Goal: Communication & Community: Ask a question

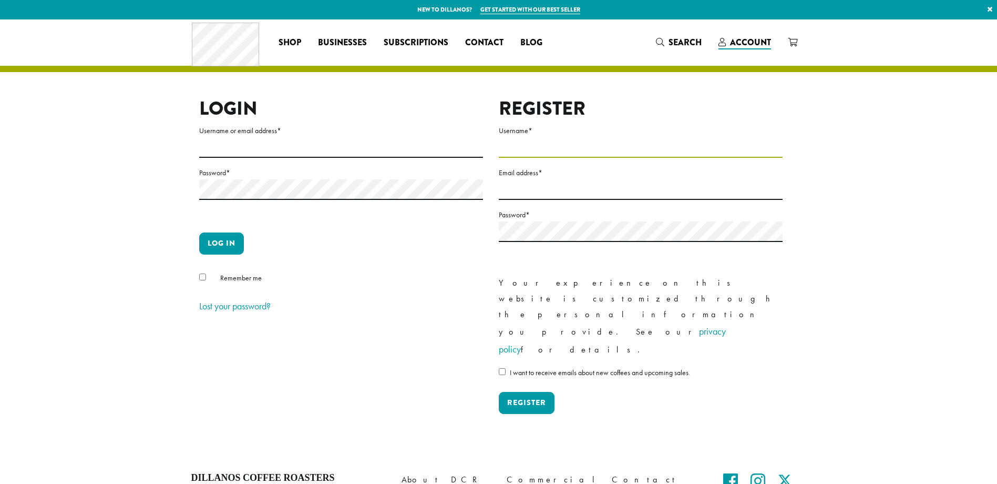
type input "**********"
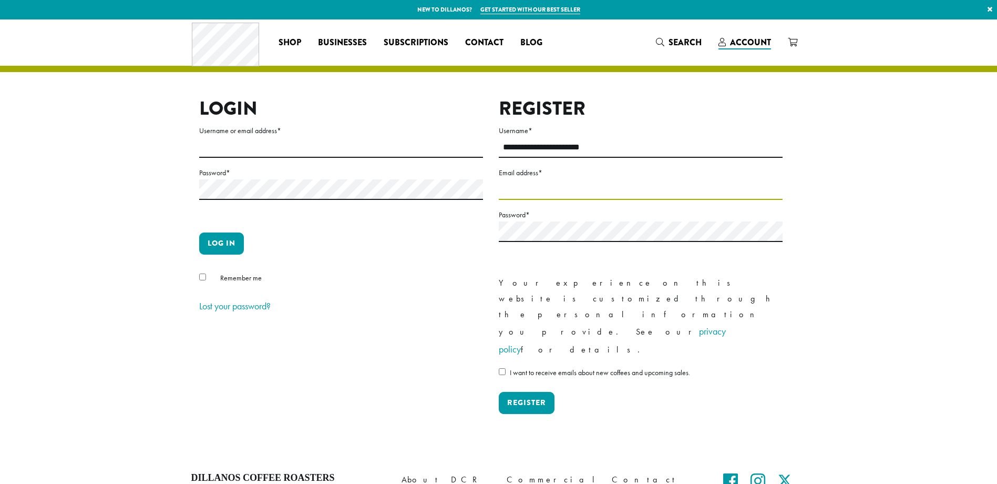
type input "**********"
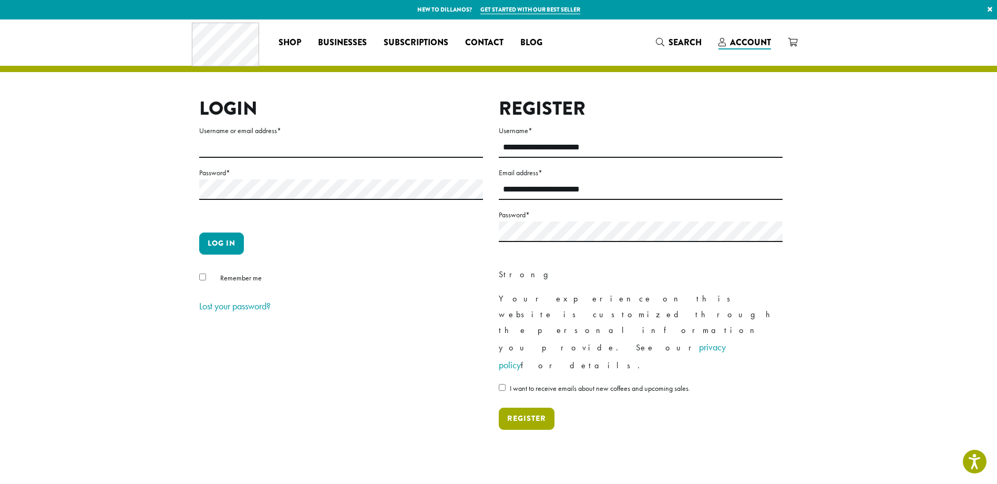
click at [524, 407] on button "Register" at bounding box center [527, 418] width 56 height 22
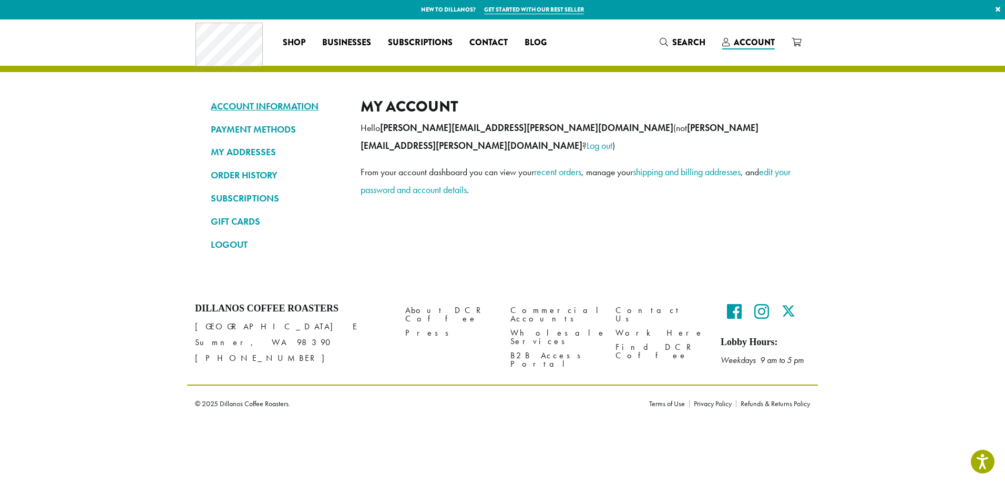
click at [273, 104] on link "ACCOUNT INFORMATION" at bounding box center [278, 106] width 134 height 18
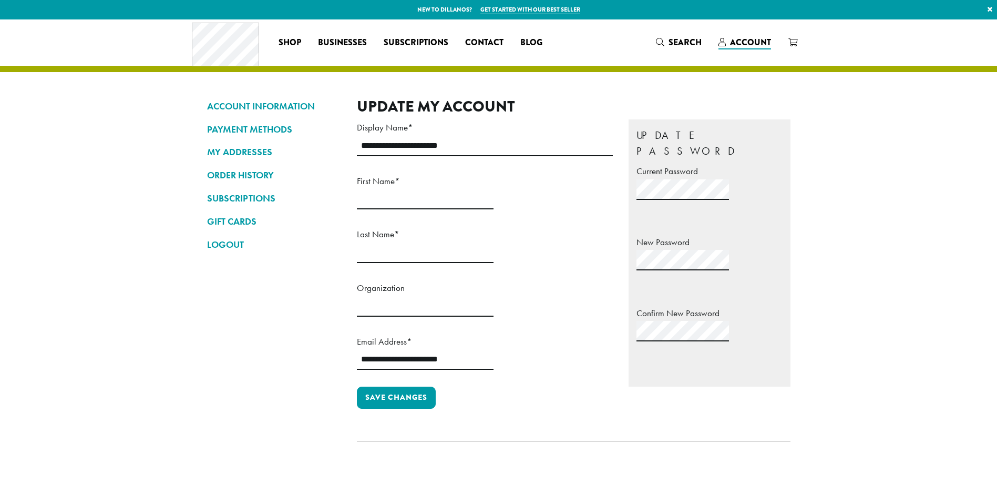
click at [261, 176] on link "ORDER HISTORY" at bounding box center [274, 175] width 134 height 18
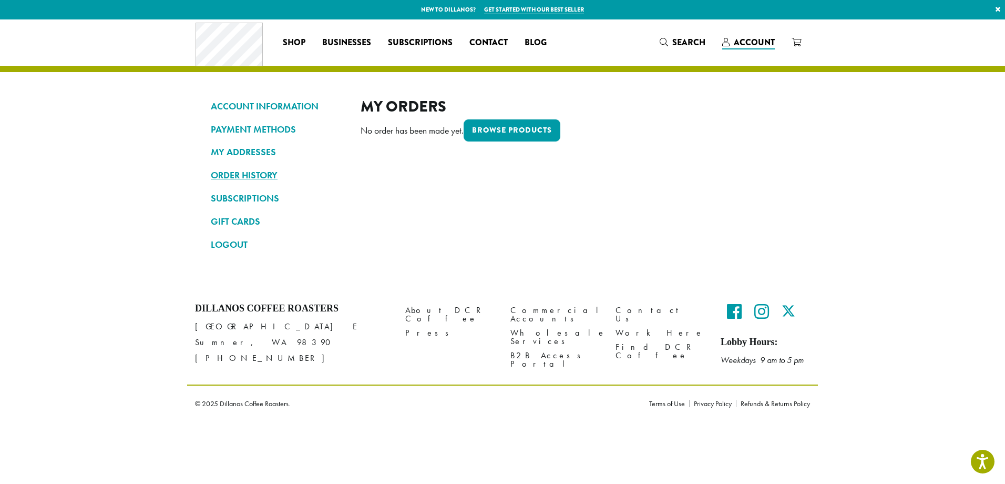
click at [234, 174] on link "ORDER HISTORY" at bounding box center [278, 175] width 134 height 18
click at [289, 108] on link "ACCOUNT INFORMATION" at bounding box center [278, 106] width 134 height 18
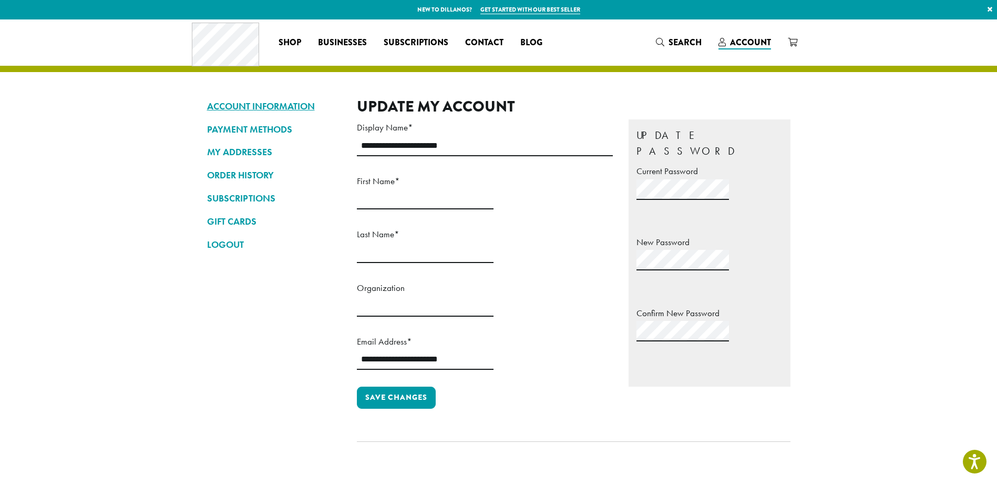
click at [289, 106] on link "ACCOUNT INFORMATION" at bounding box center [274, 106] width 134 height 18
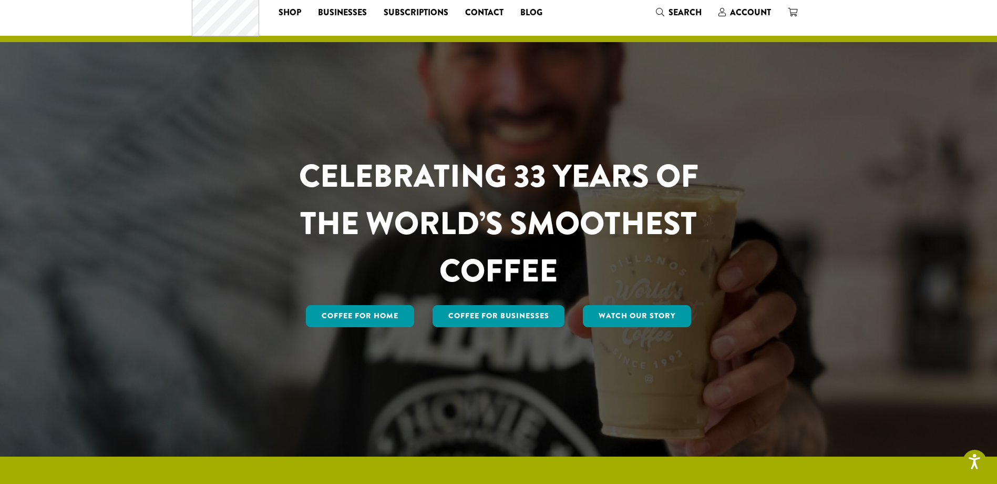
scroll to position [27, 0]
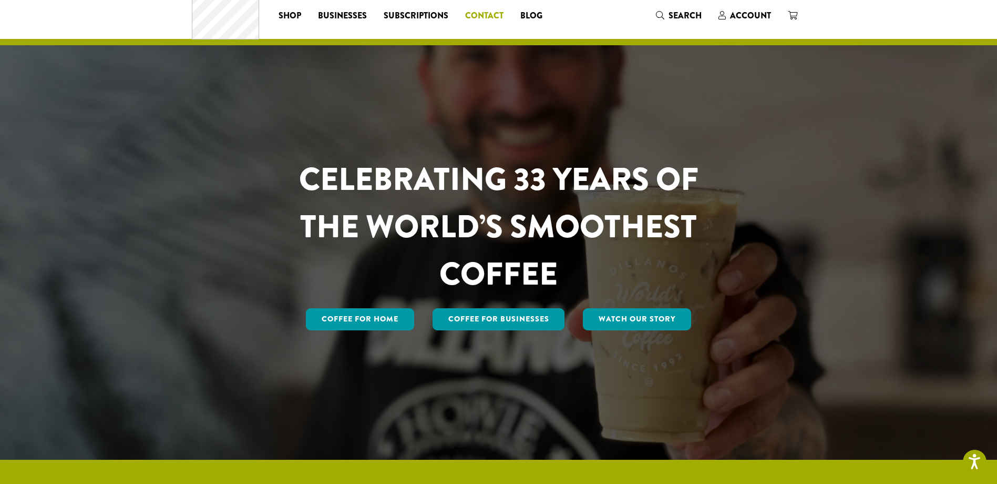
click at [489, 11] on span "Contact" at bounding box center [484, 15] width 38 height 13
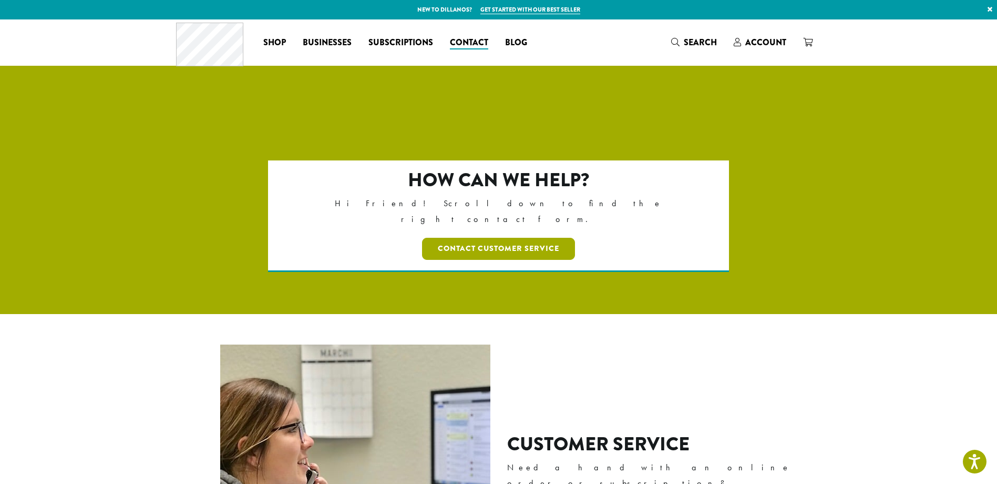
click at [522, 238] on link "Contact Customer Service" at bounding box center [498, 249] width 153 height 22
